Goal: Communication & Community: Ask a question

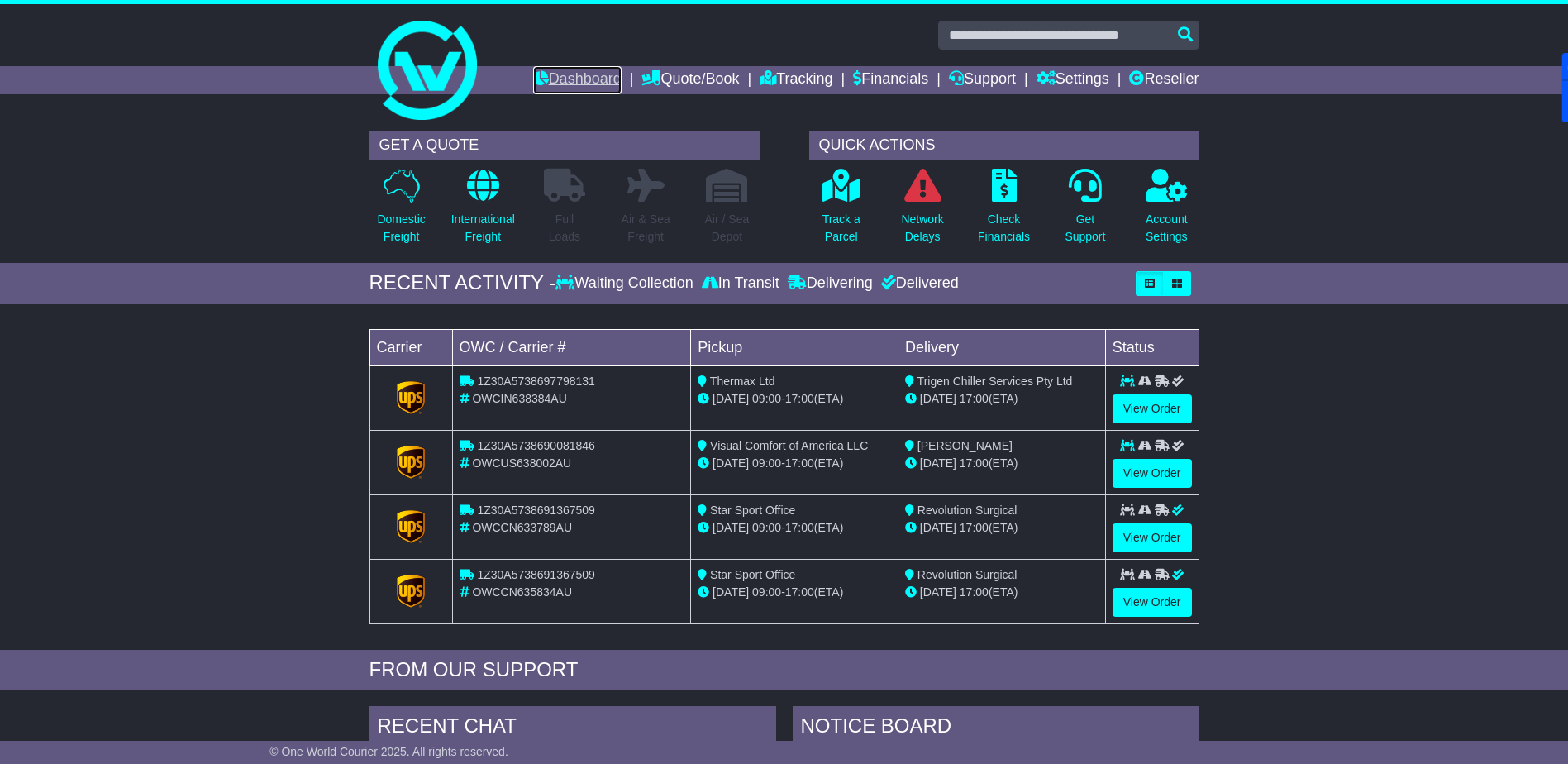
drag, startPoint x: 0, startPoint y: 0, endPoint x: 555, endPoint y: 83, distance: 561.2
click at [555, 83] on link "Dashboard" at bounding box center [577, 80] width 89 height 28
click at [580, 77] on link "Dashboard" at bounding box center [577, 80] width 89 height 28
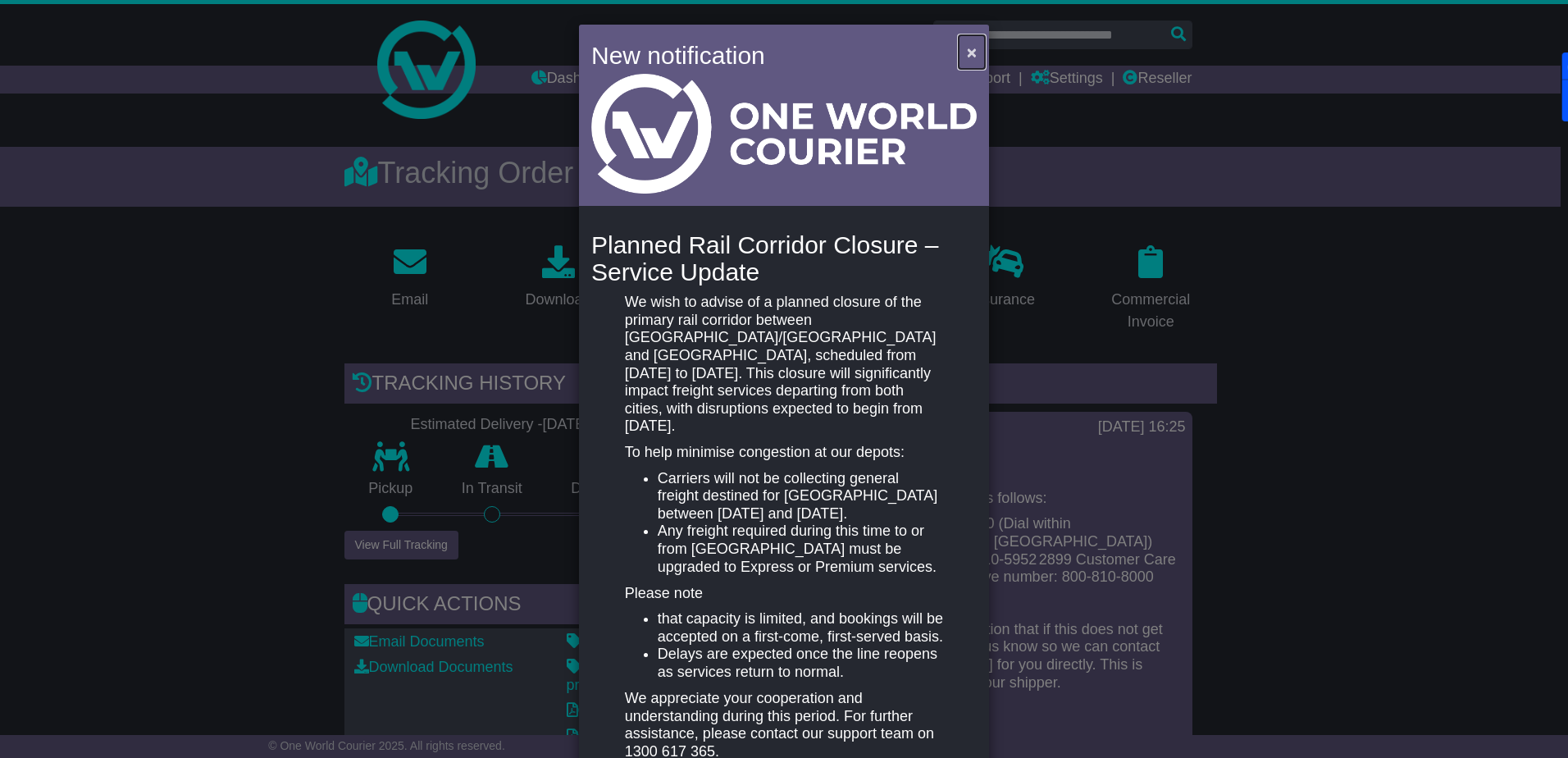
click at [970, 49] on span "×" at bounding box center [972, 52] width 10 height 19
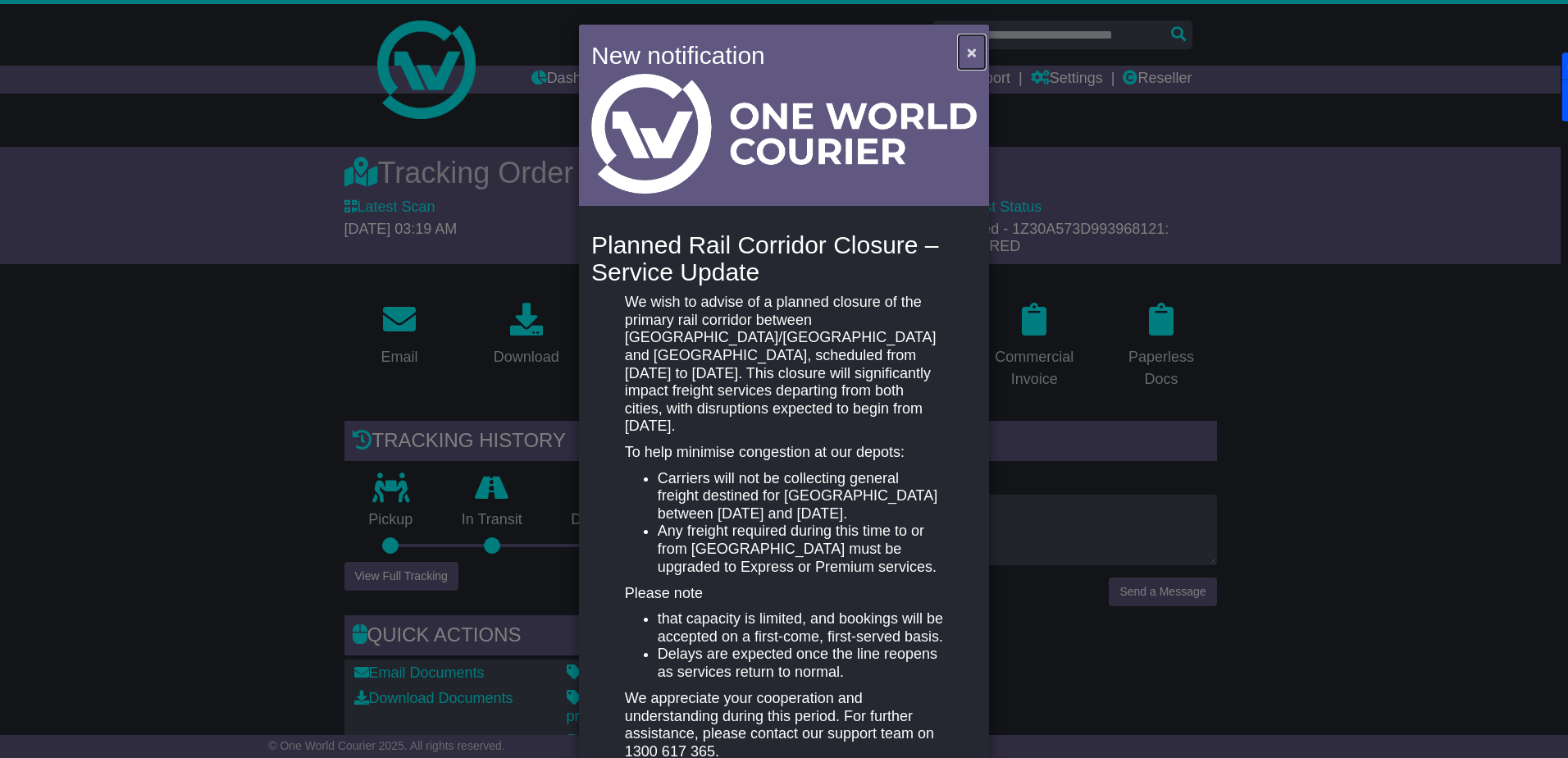
click at [967, 49] on span "×" at bounding box center [972, 52] width 10 height 19
click at [967, 52] on span "×" at bounding box center [972, 52] width 10 height 19
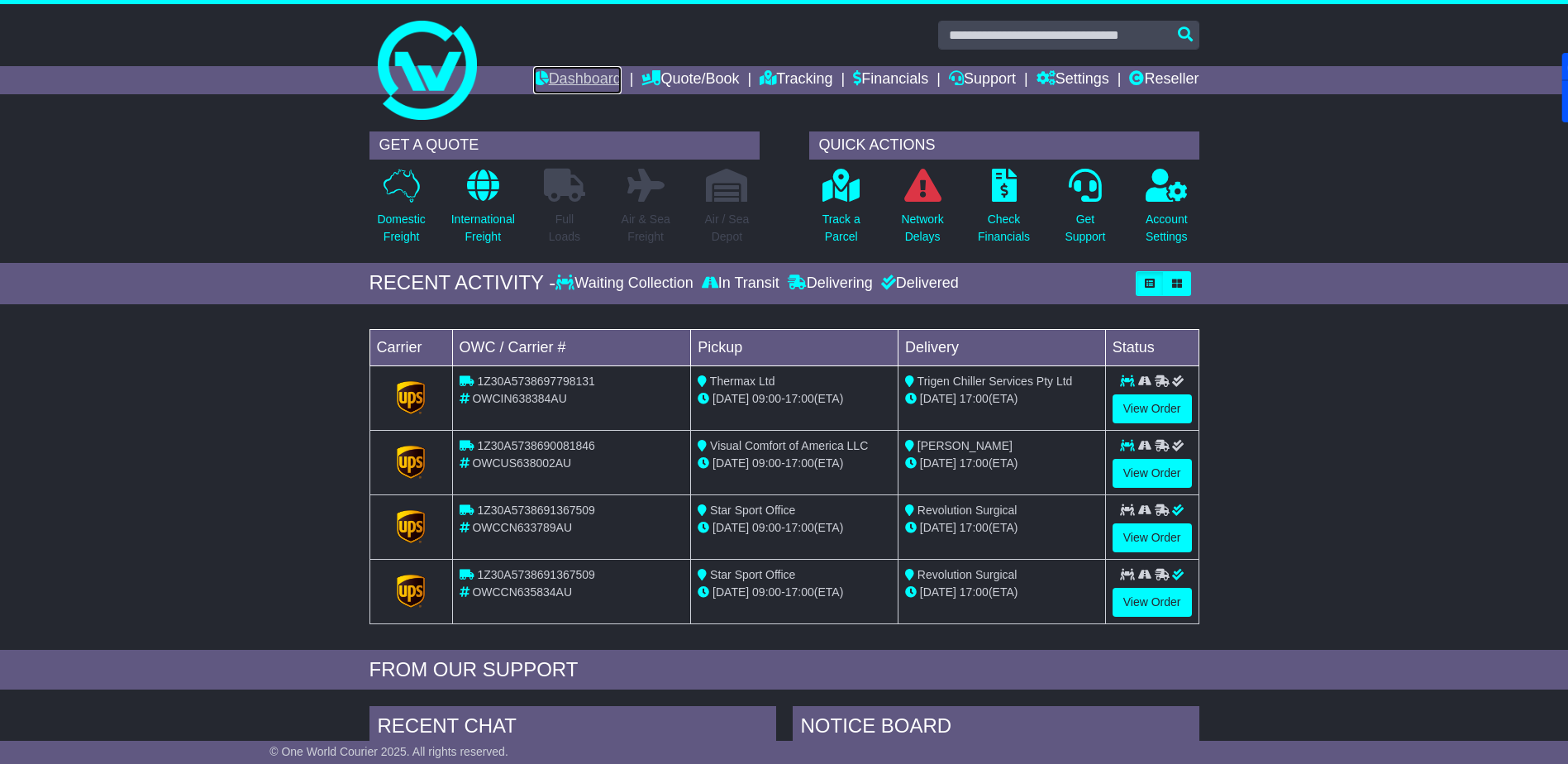
click at [548, 79] on link "Dashboard" at bounding box center [577, 80] width 89 height 28
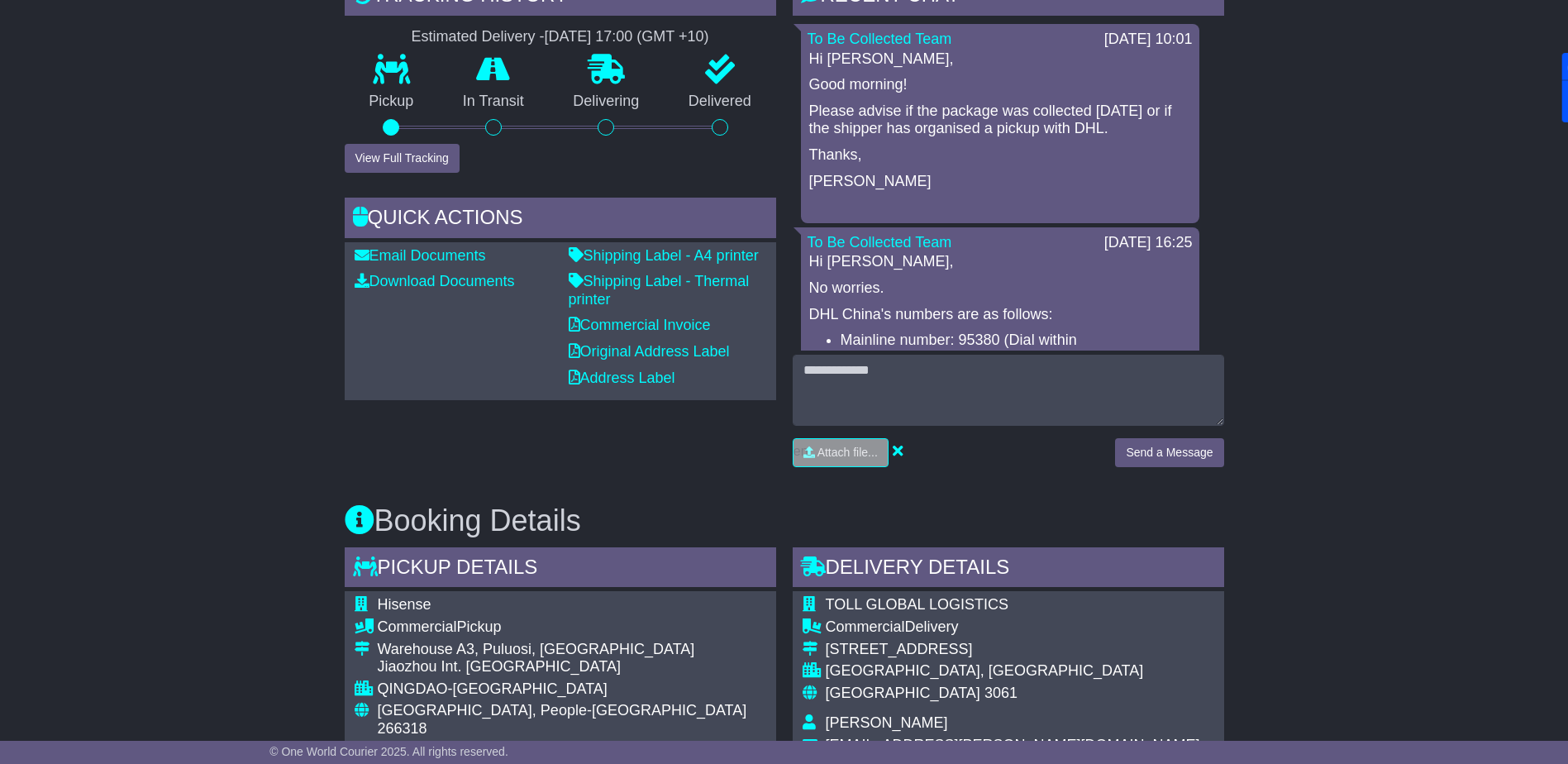
scroll to position [413, 0]
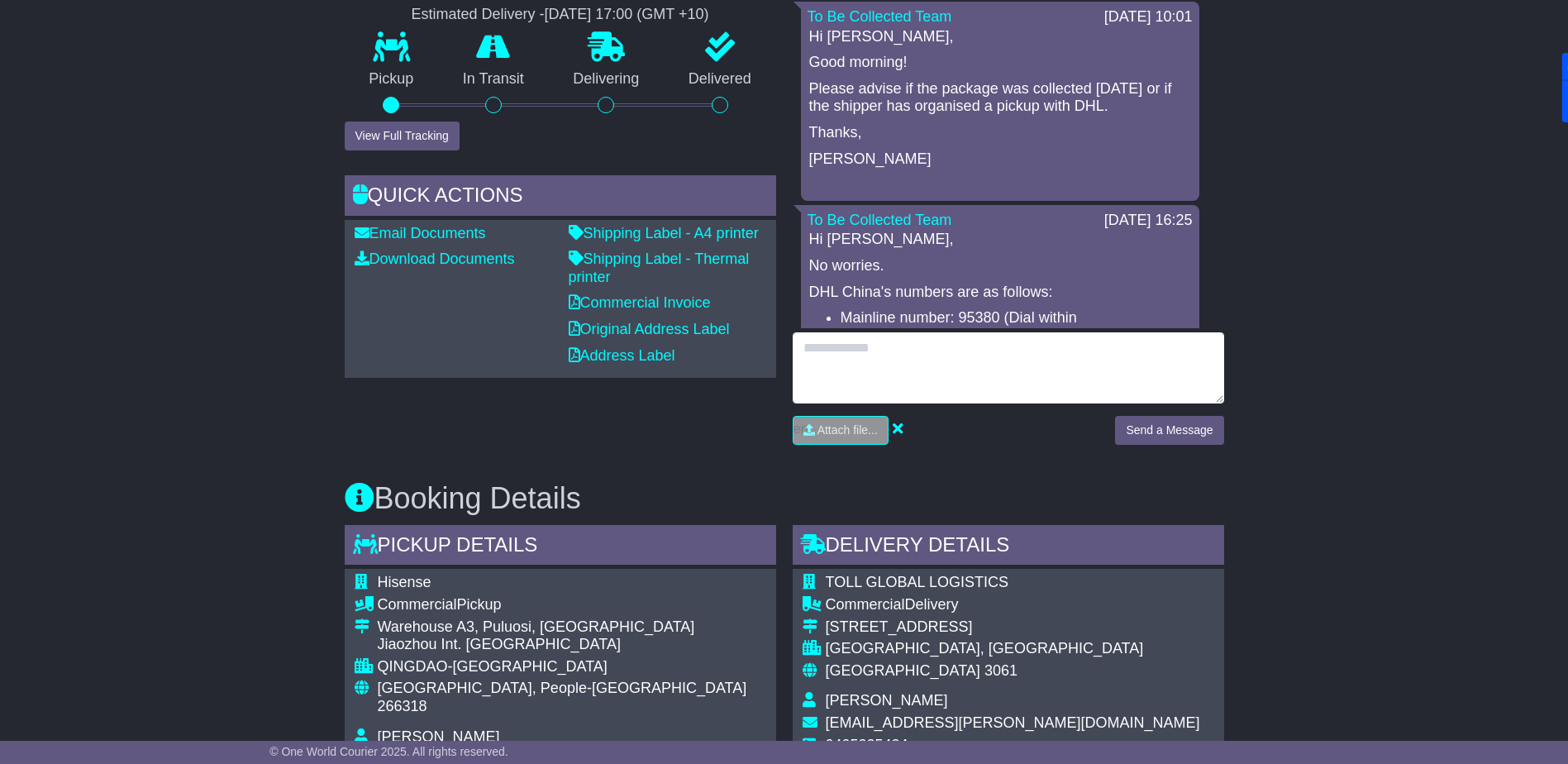
click at [983, 373] on textarea at bounding box center [1009, 368] width 431 height 71
type textarea "**********"
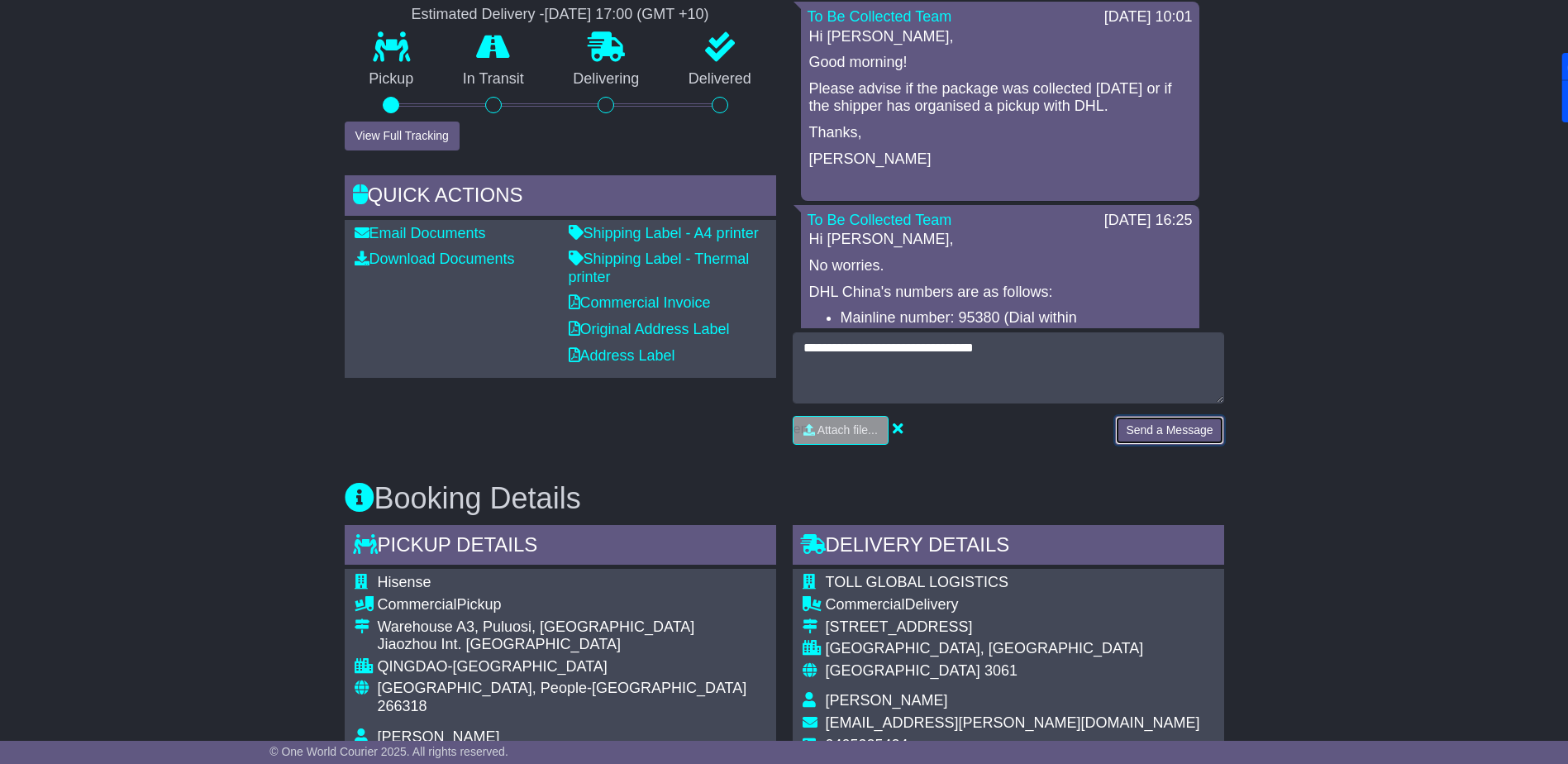
click at [1126, 419] on button "Send a Message" at bounding box center [1169, 430] width 109 height 29
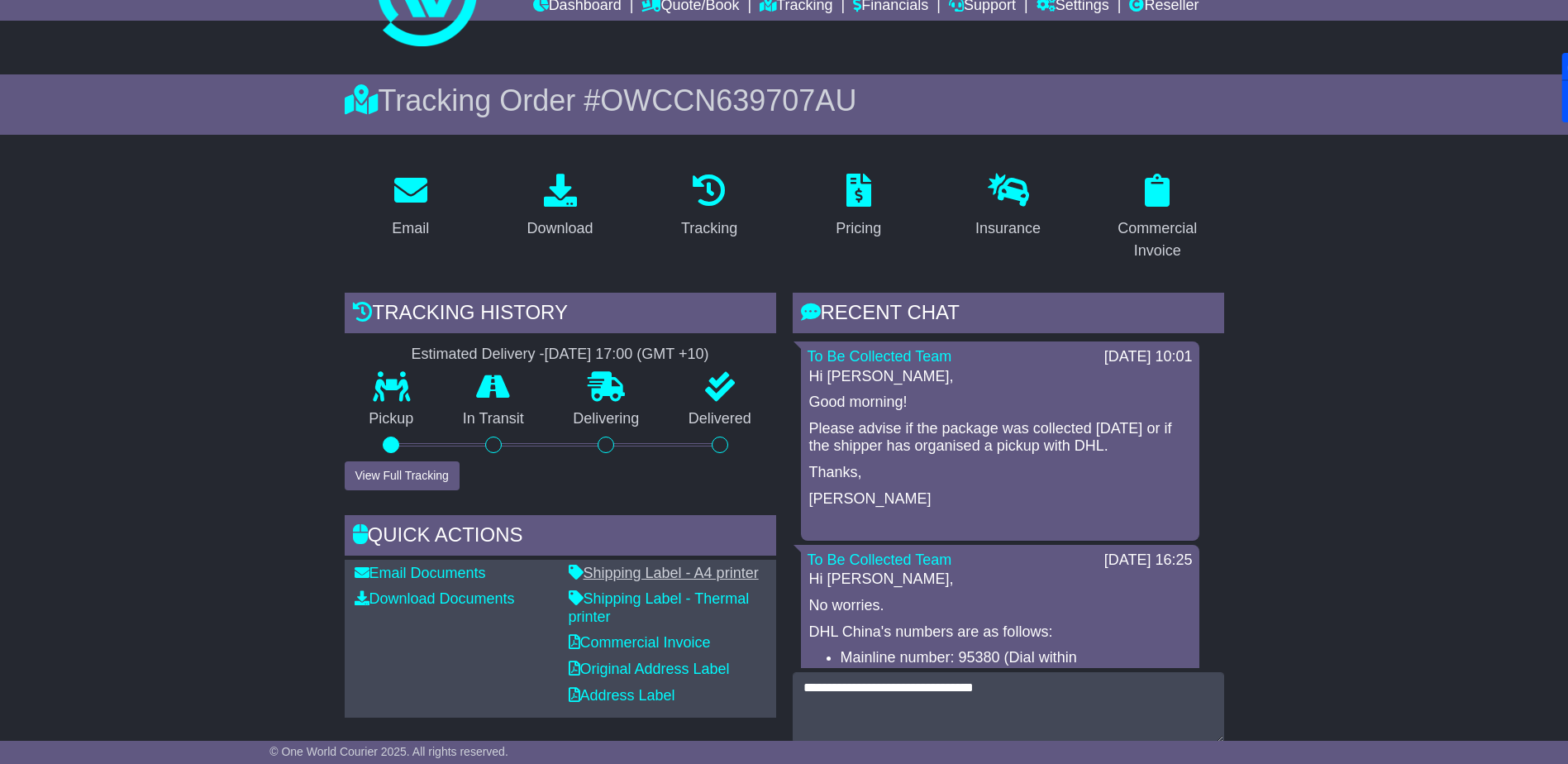
scroll to position [0, 0]
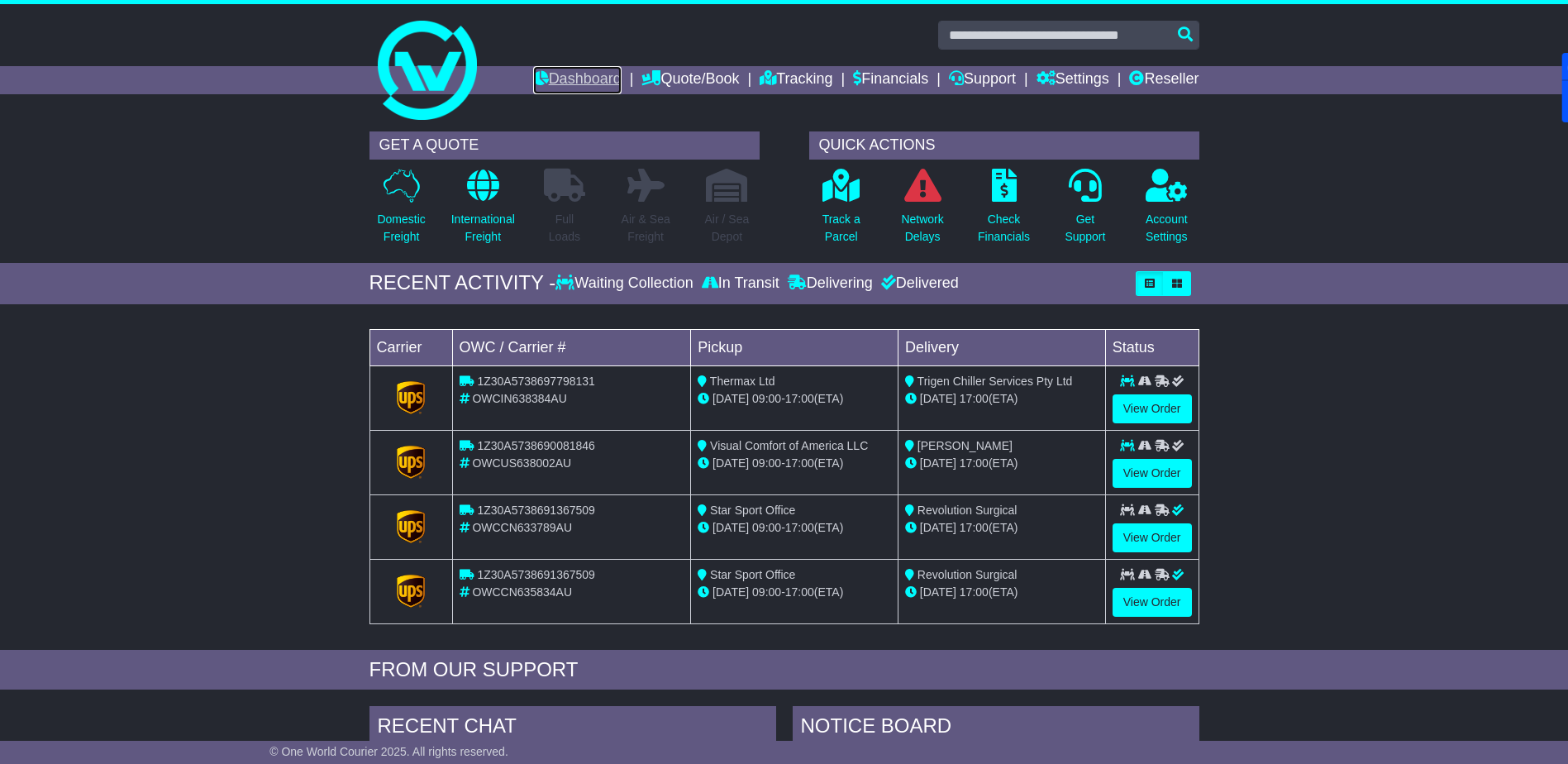
click at [562, 72] on link "Dashboard" at bounding box center [577, 80] width 89 height 28
click at [577, 85] on link "Dashboard" at bounding box center [577, 80] width 89 height 28
